Goal: Find specific page/section: Find specific page/section

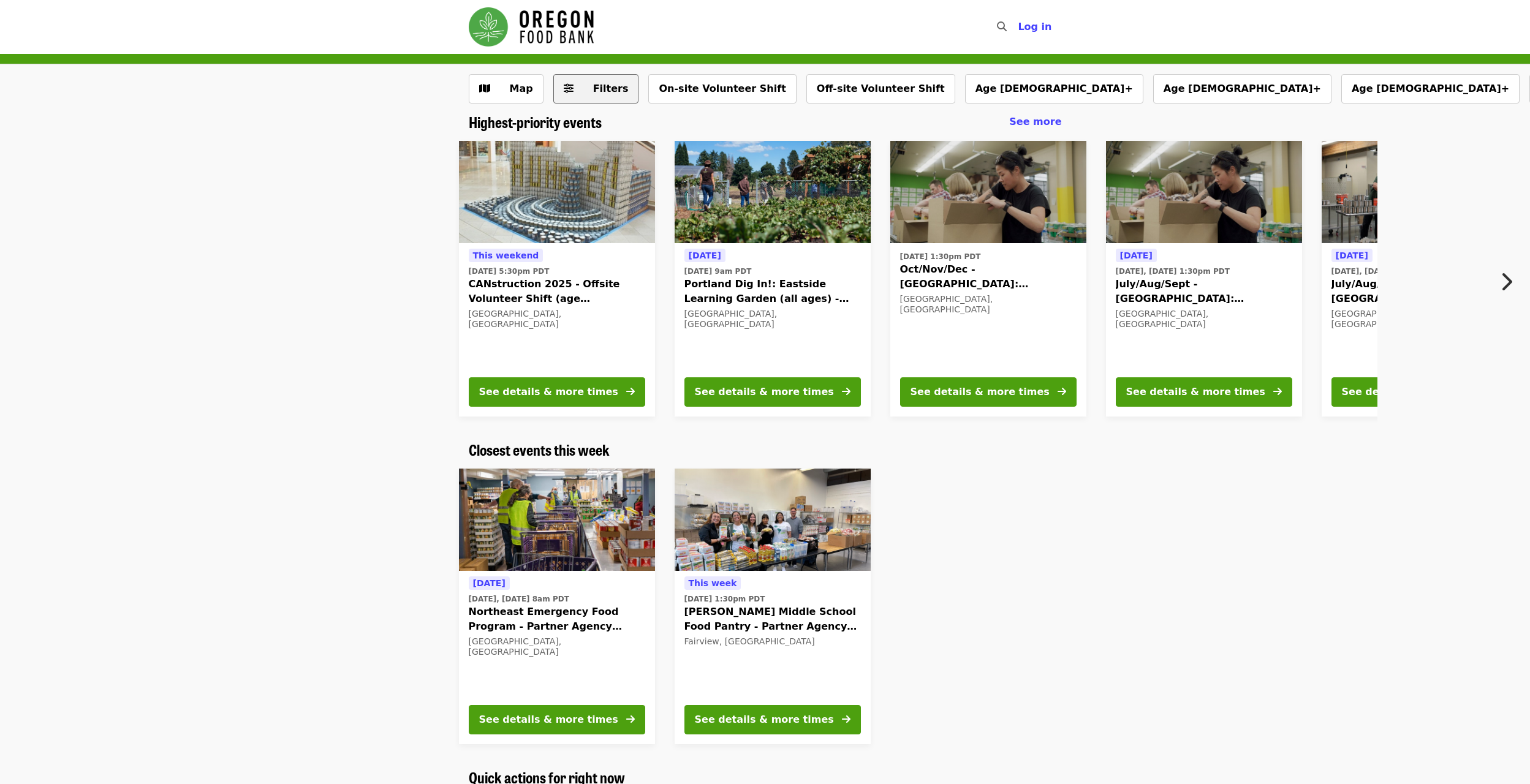
click at [597, 86] on span "Filters" at bounding box center [611, 89] width 36 height 12
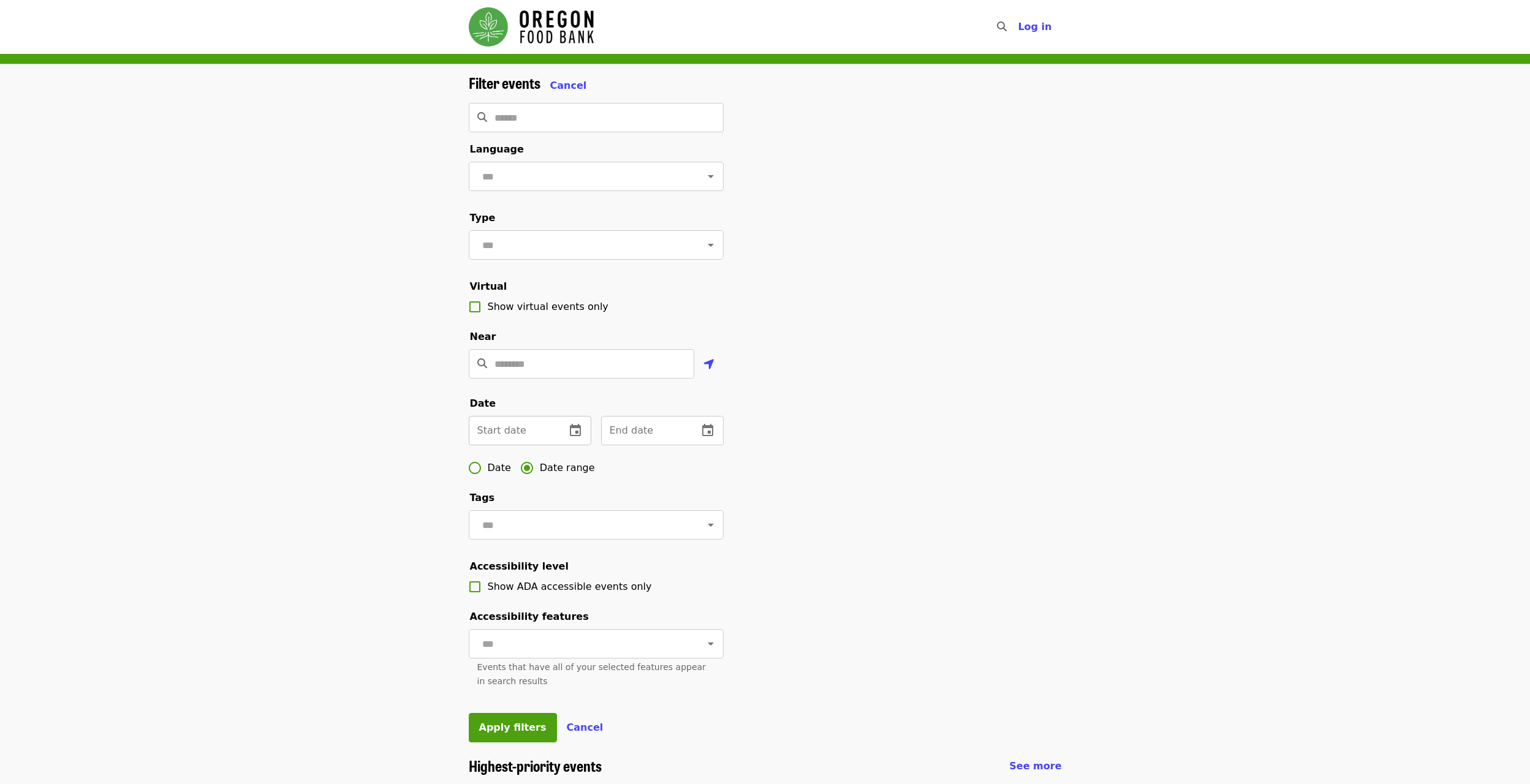
click at [580, 436] on icon "change date" at bounding box center [575, 430] width 11 height 12
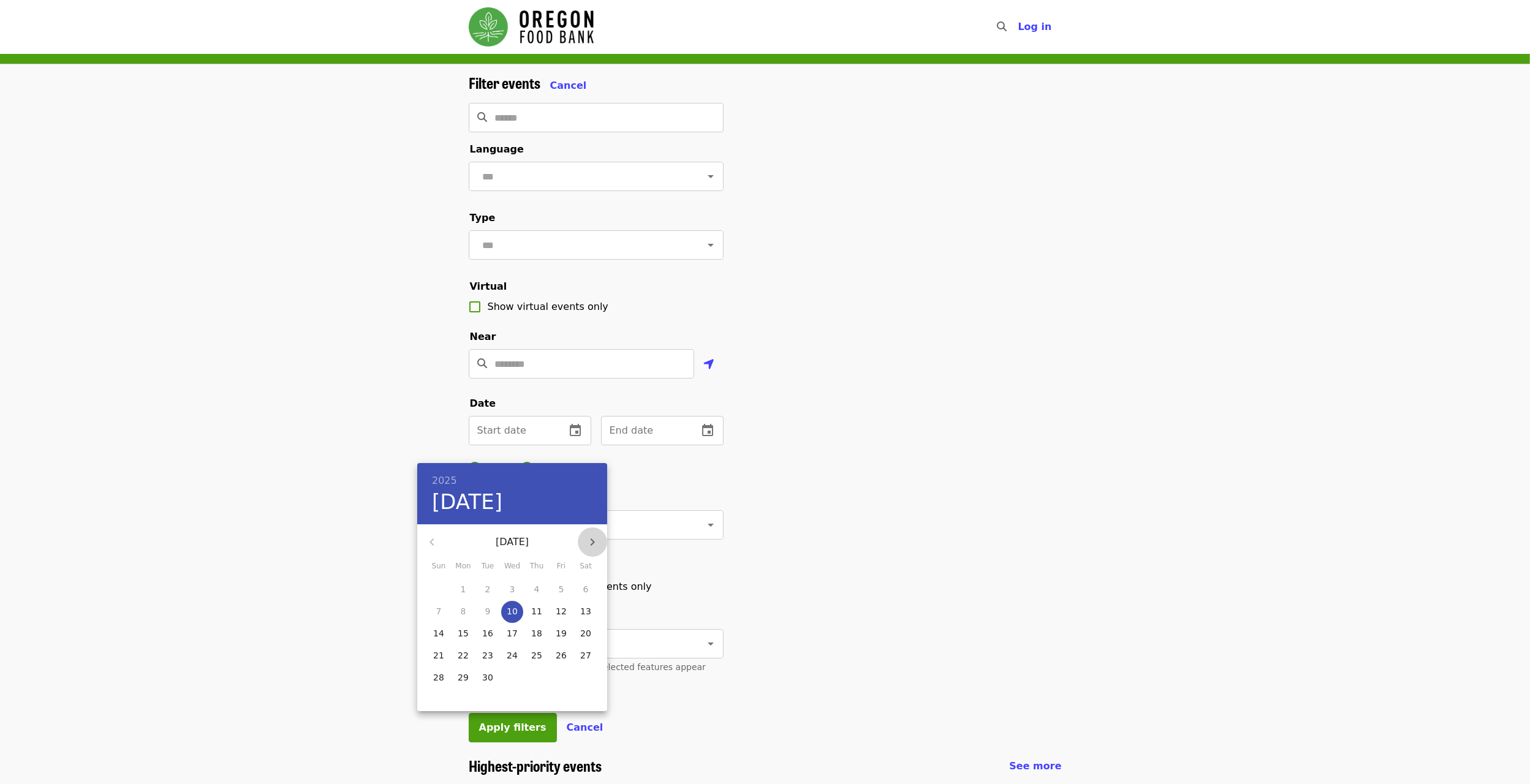
click at [591, 538] on icon "button" at bounding box center [591, 541] width 14 height 14
click at [464, 654] on p "20" at bounding box center [463, 655] width 11 height 12
type input "**********"
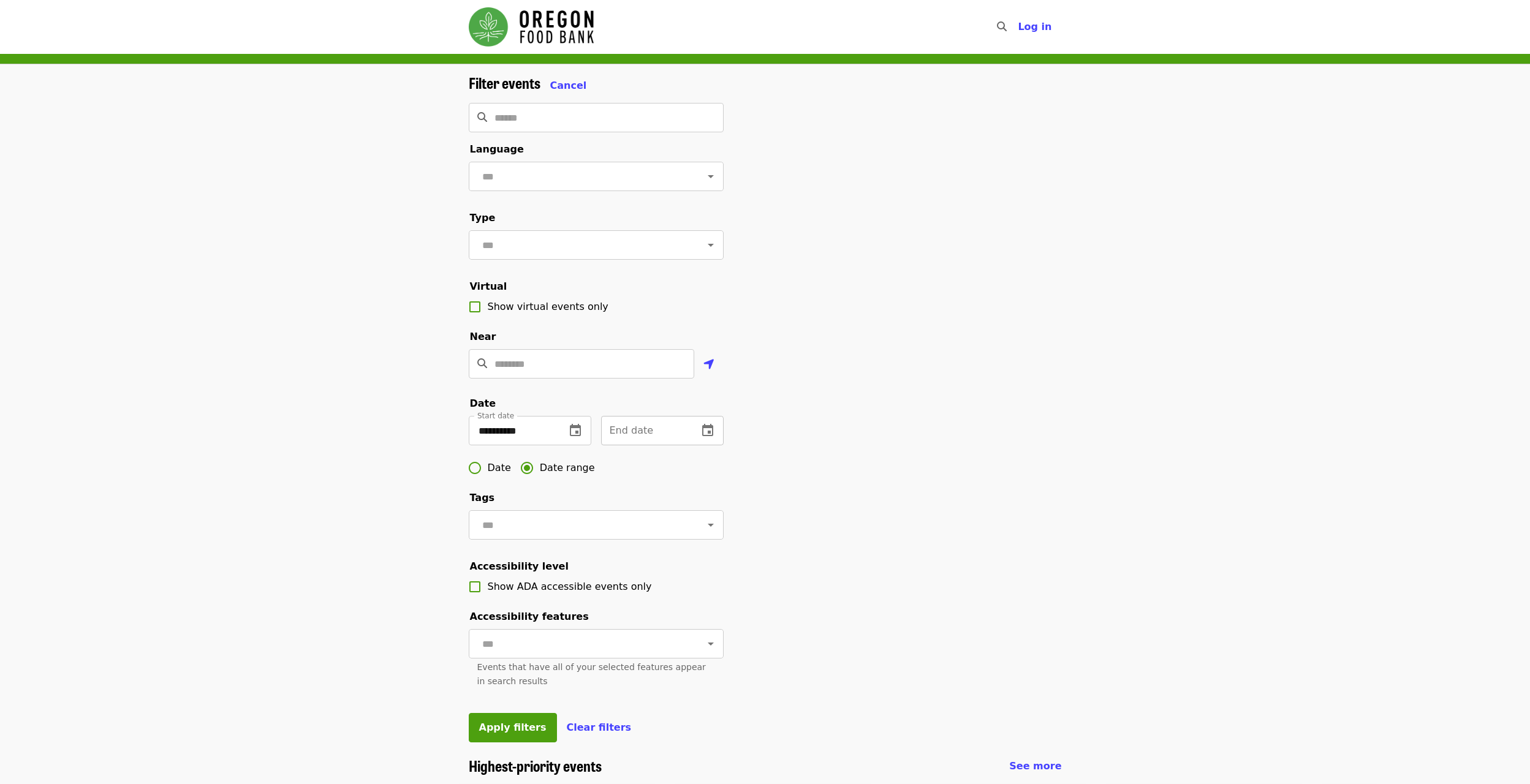
click at [711, 438] on icon "change date" at bounding box center [707, 430] width 14 height 14
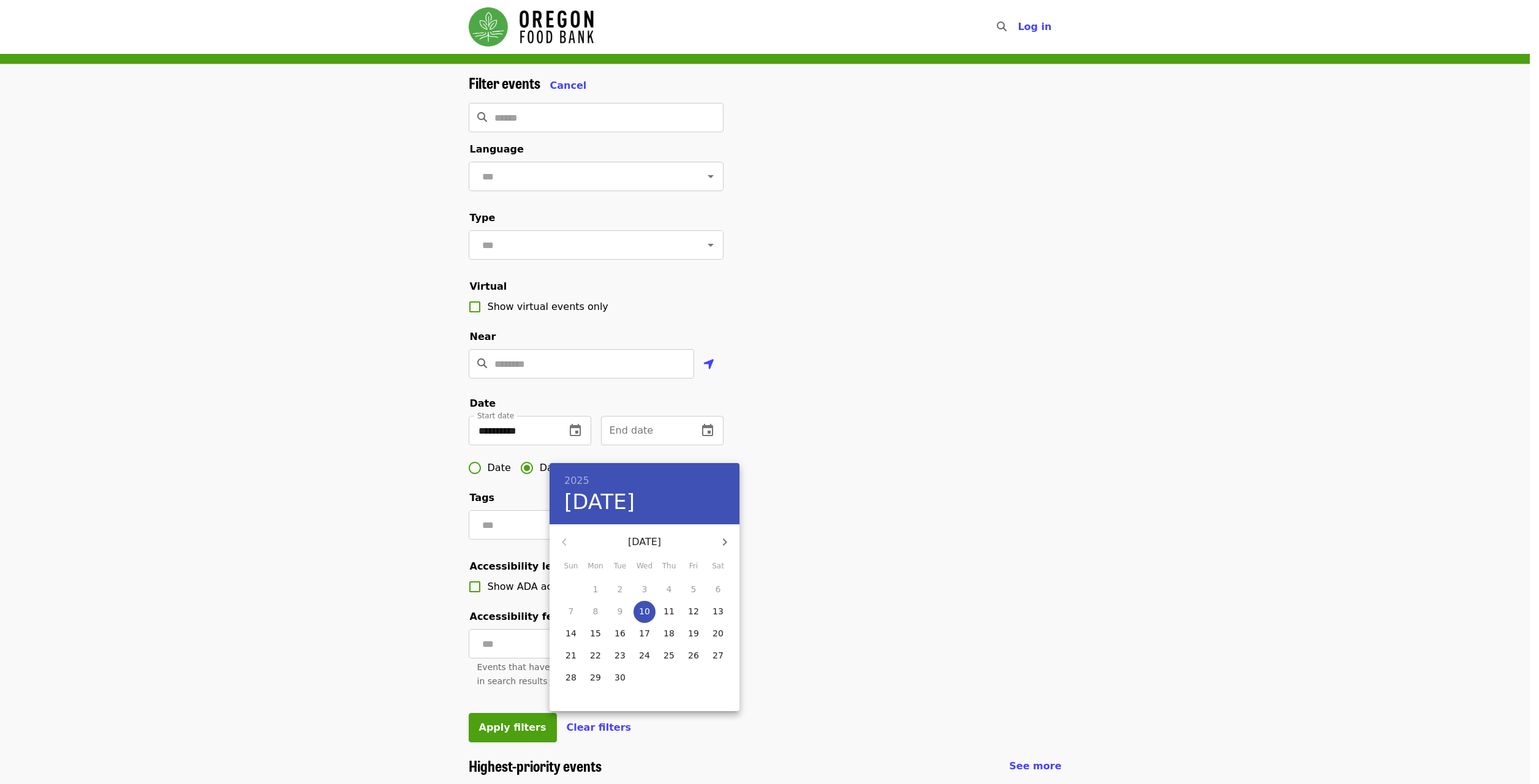
click at [729, 536] on icon "button" at bounding box center [724, 541] width 14 height 14
click at [563, 538] on icon "button" at bounding box center [563, 541] width 14 height 14
click at [665, 655] on p "20" at bounding box center [668, 655] width 11 height 12
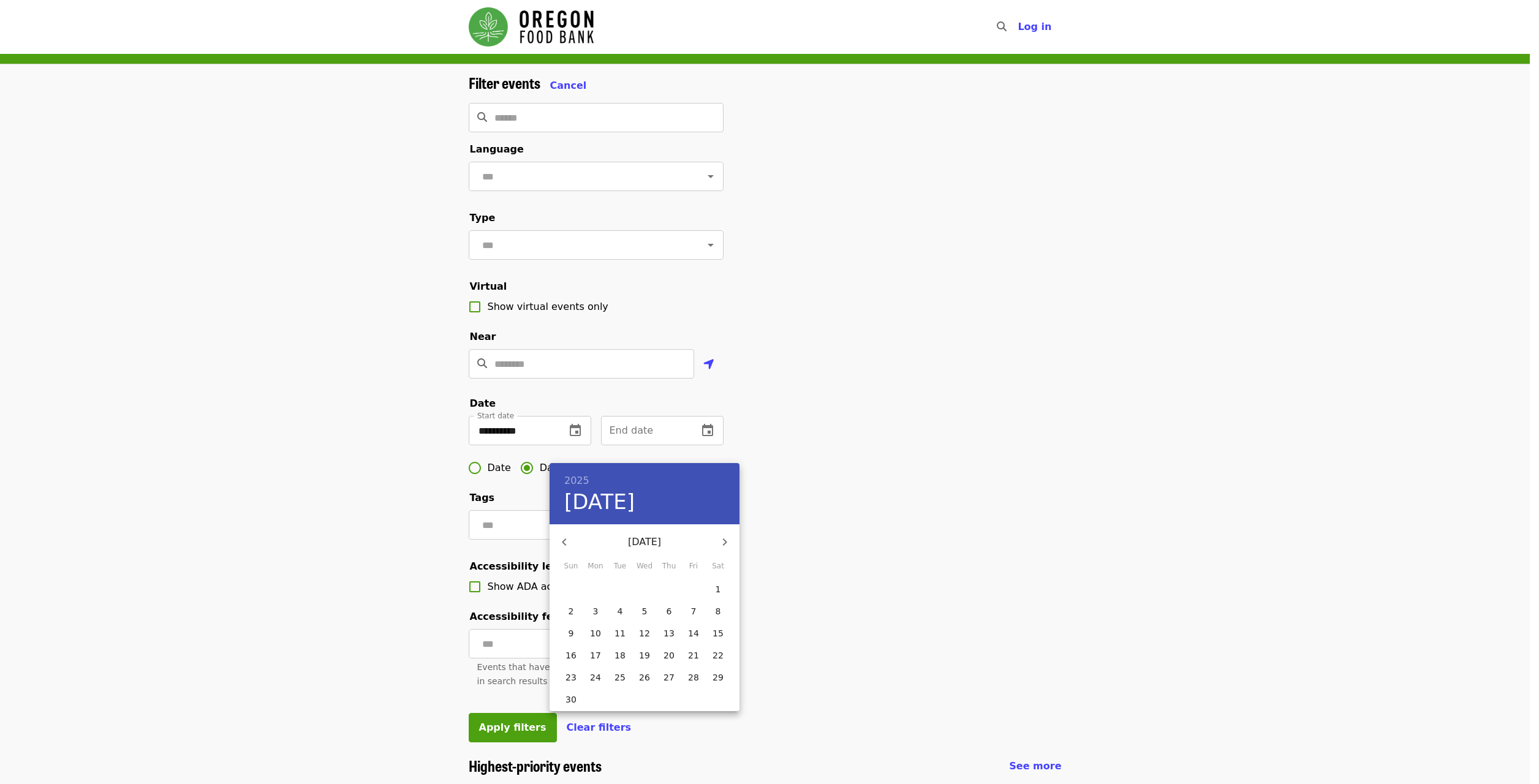
type input "**********"
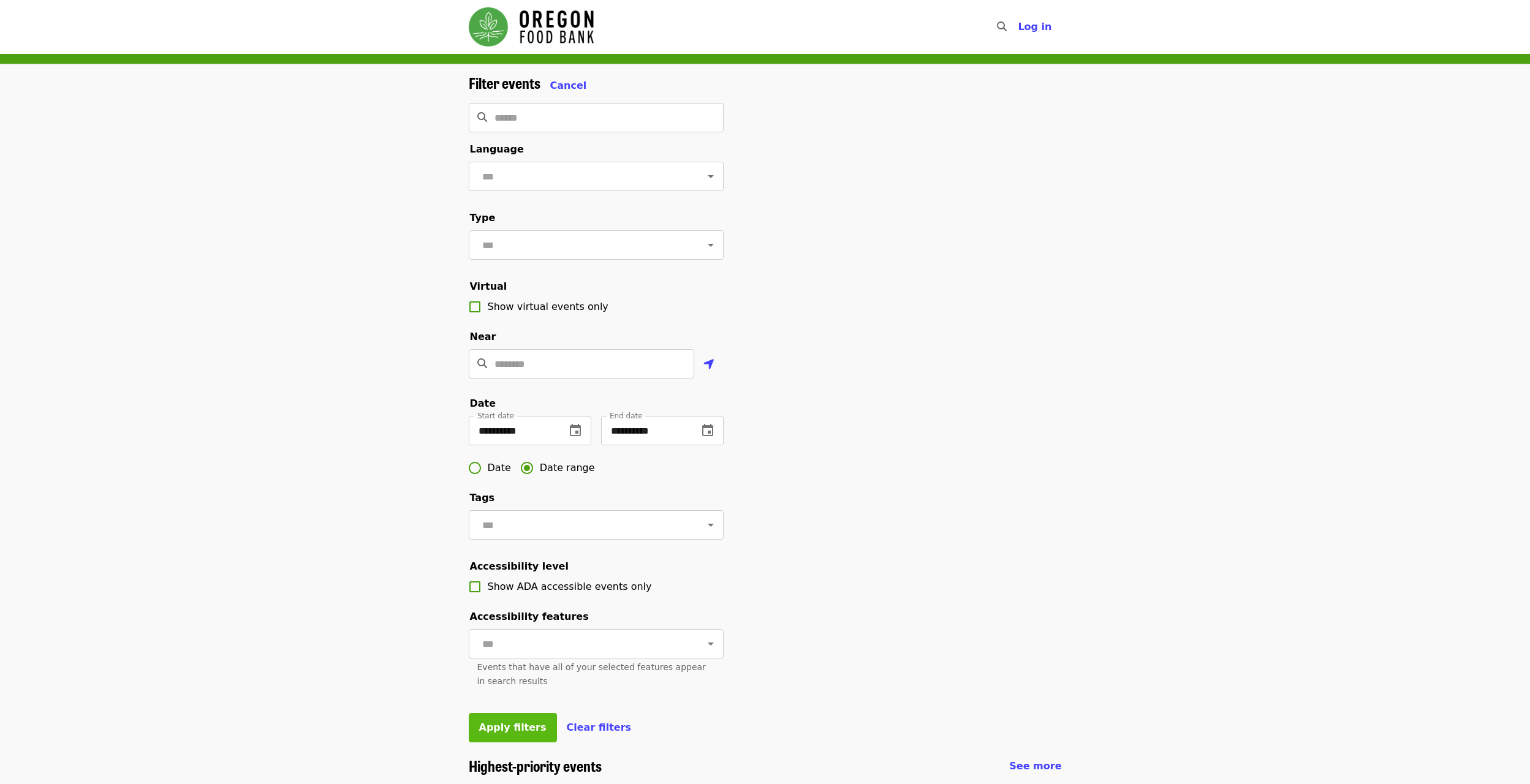
click at [516, 733] on span "Apply filters" at bounding box center [513, 727] width 68 height 12
